Goal: Information Seeking & Learning: Learn about a topic

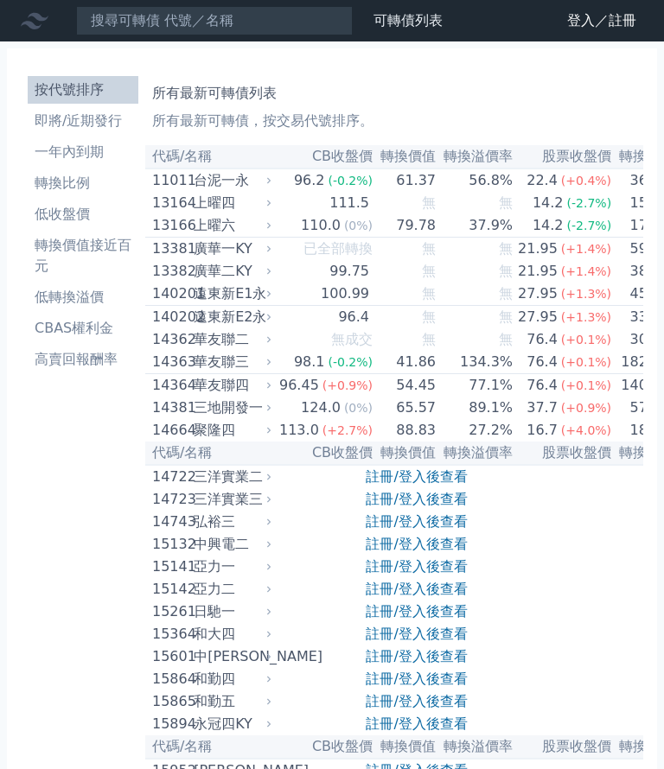
click at [0, 0] on link "財務數據" at bounding box center [0, 0] width 0 height 0
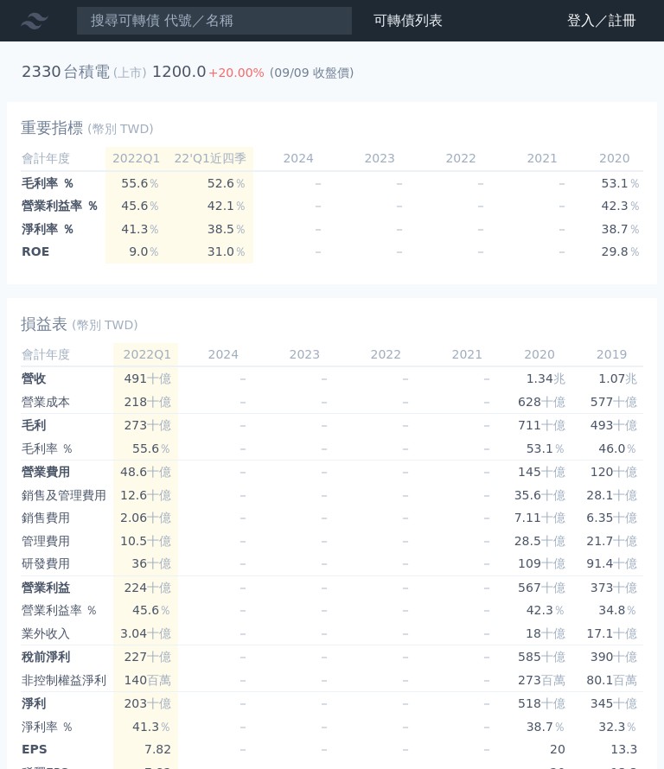
click at [373, 29] on link "可轉債列表" at bounding box center [407, 20] width 69 height 16
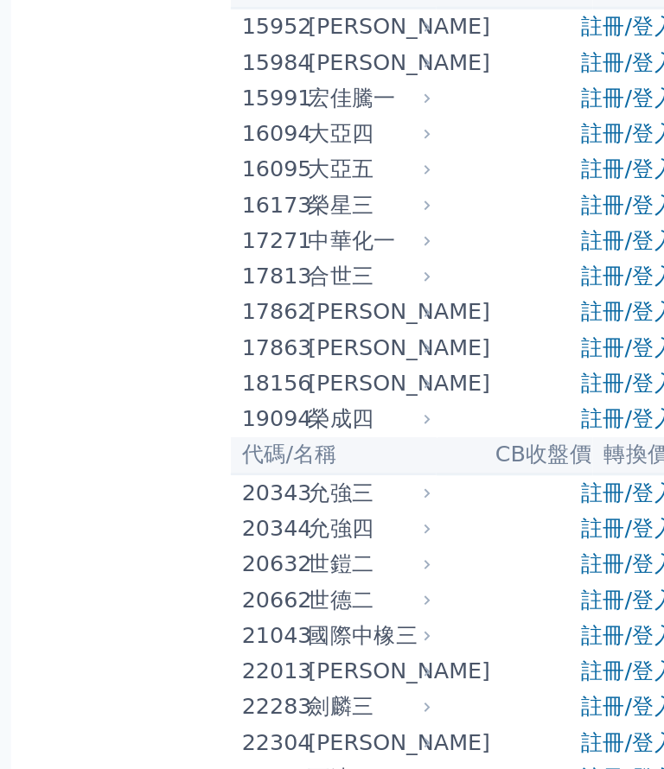
scroll to position [753, 0]
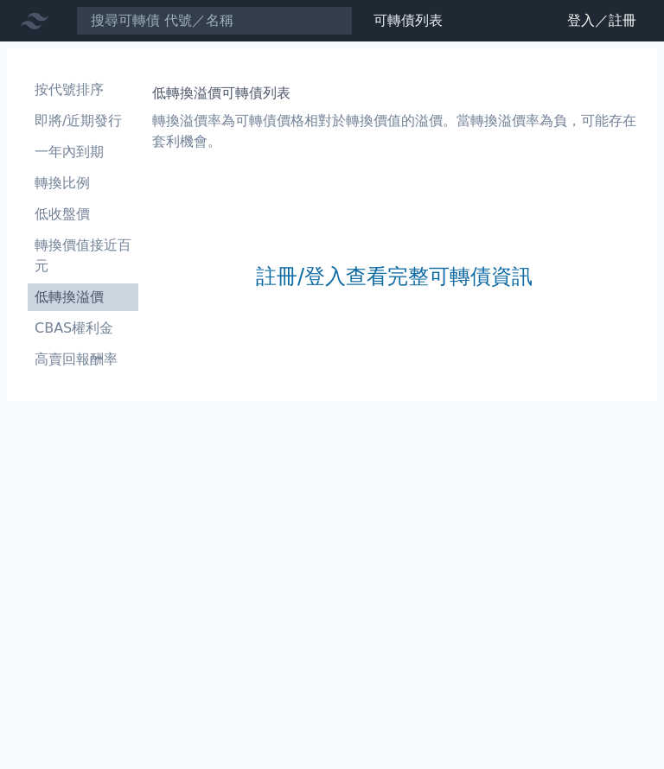
scroll to position [315, 0]
click at [256, 290] on link "註冊/登入查看完整可轉債資訊" at bounding box center [394, 277] width 277 height 28
